Goal: Check status: Check status

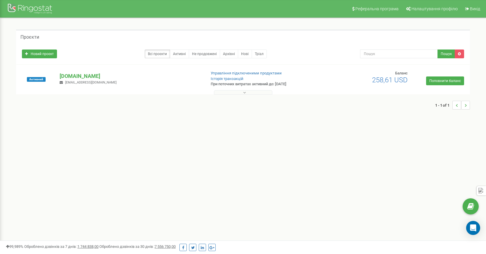
click at [231, 91] on button at bounding box center [243, 92] width 59 height 4
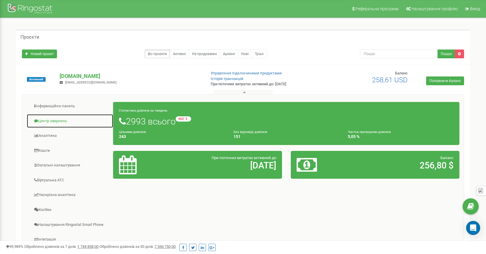
click at [52, 121] on link "Центр звернень" at bounding box center [70, 121] width 87 height 14
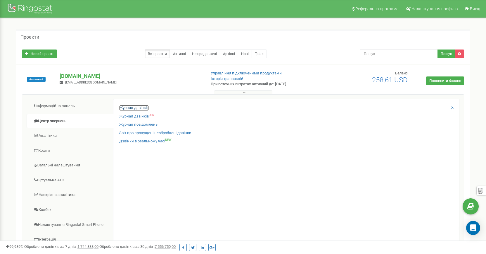
click at [131, 109] on link "Журнал дзвінків" at bounding box center [134, 108] width 30 height 6
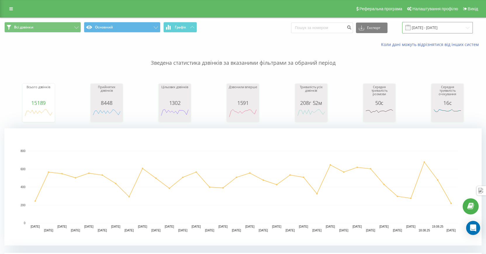
click at [437, 25] on input "[DATE] - [DATE]" at bounding box center [438, 27] width 71 height 11
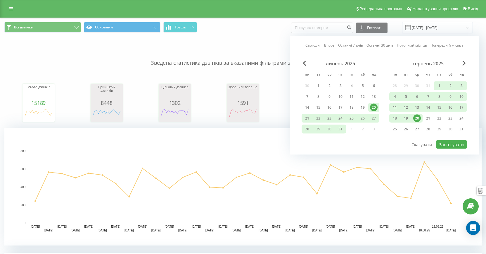
click at [315, 44] on link "Сьогодні" at bounding box center [313, 45] width 15 height 6
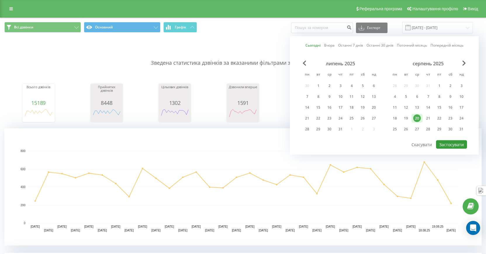
click at [446, 142] on button "Застосувати" at bounding box center [451, 144] width 31 height 8
type input "20.08.2025 - 20.08.2025"
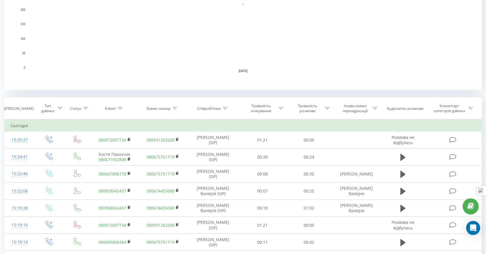
scroll to position [156, 0]
click at [228, 108] on div "Співробітник" at bounding box center [213, 108] width 52 height 5
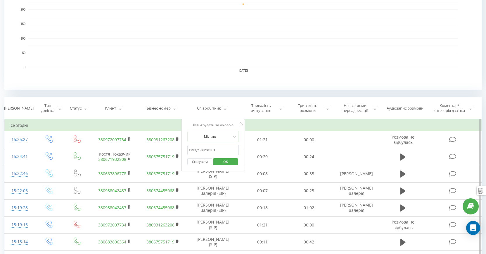
click at [196, 151] on input "text" at bounding box center [213, 150] width 51 height 10
type input "катя"
click at [230, 162] on span "OK" at bounding box center [226, 161] width 16 height 9
